Goal: Information Seeking & Learning: Learn about a topic

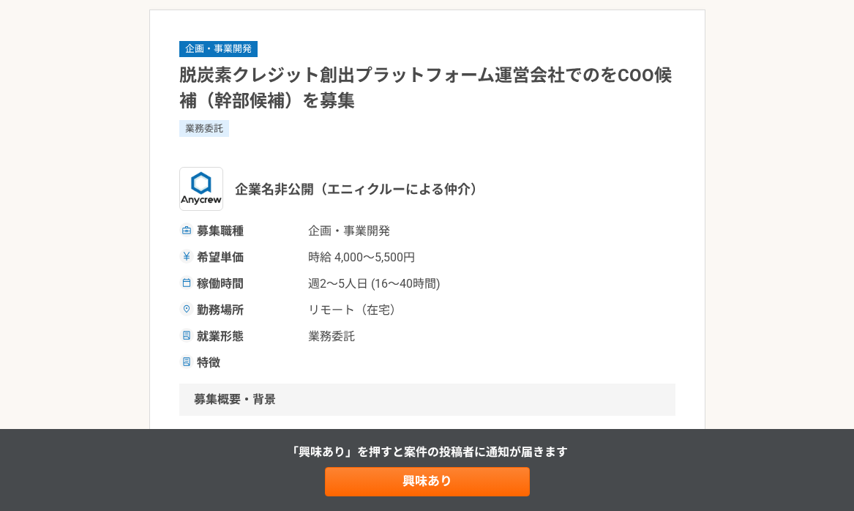
scroll to position [34, 0]
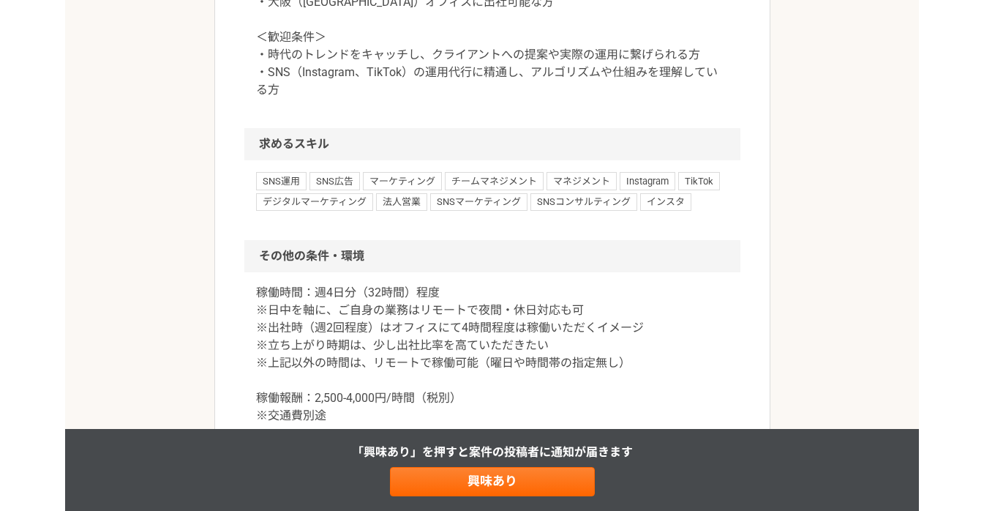
scroll to position [1702, 0]
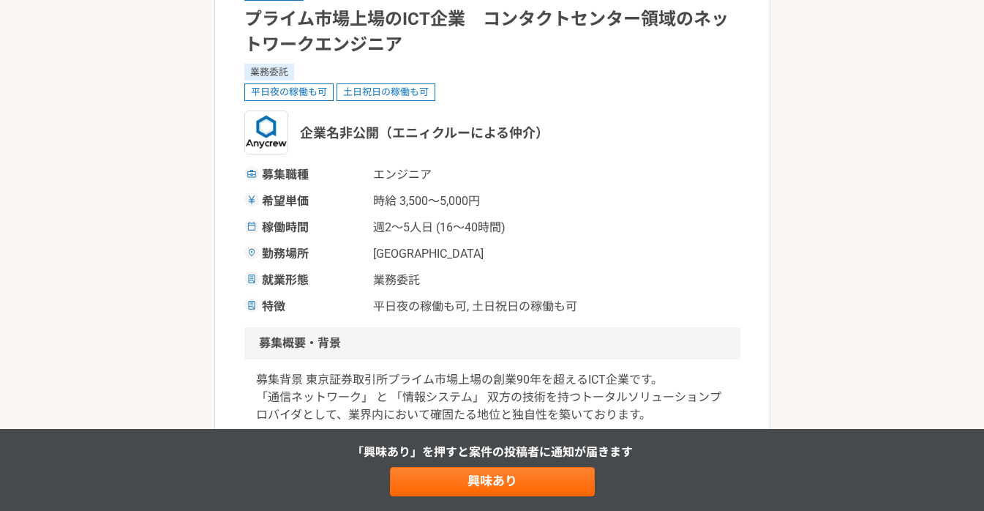
scroll to position [239, 0]
